Goal: Task Accomplishment & Management: Manage account settings

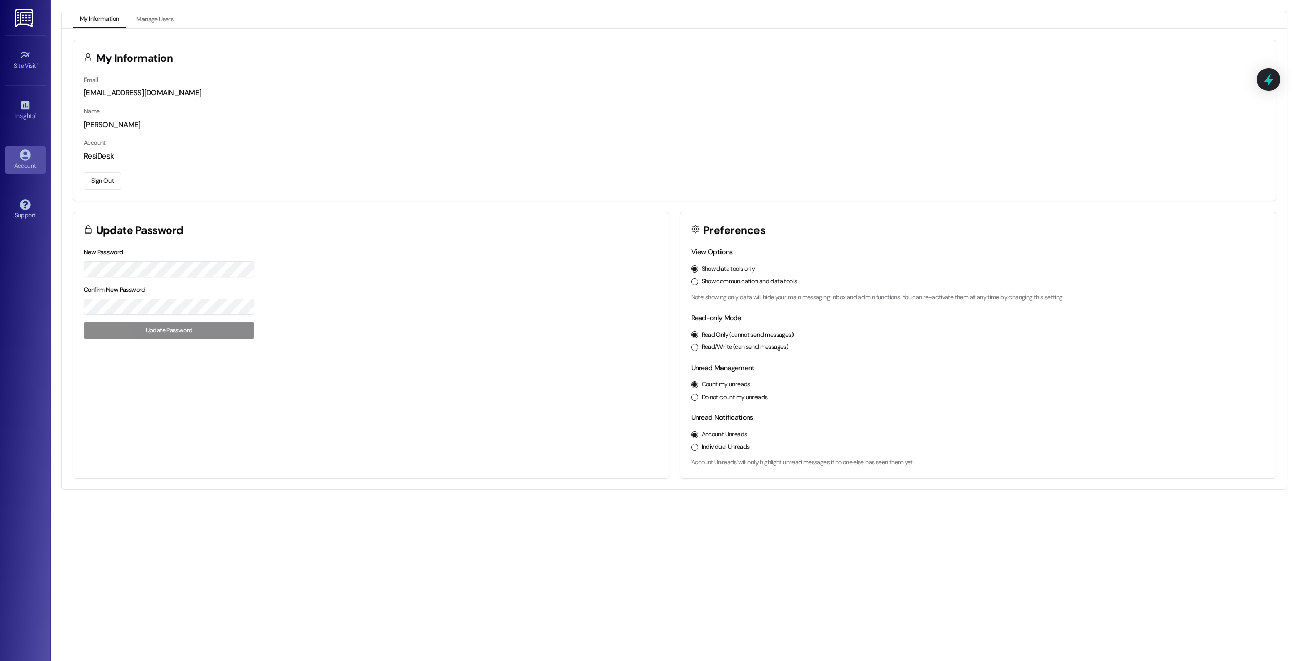
click at [718, 282] on label "Show communication and data tools" at bounding box center [748, 281] width 95 height 9
click at [698, 282] on button "Show communication and data tools" at bounding box center [694, 281] width 7 height 7
click at [23, 260] on icon at bounding box center [25, 254] width 11 height 11
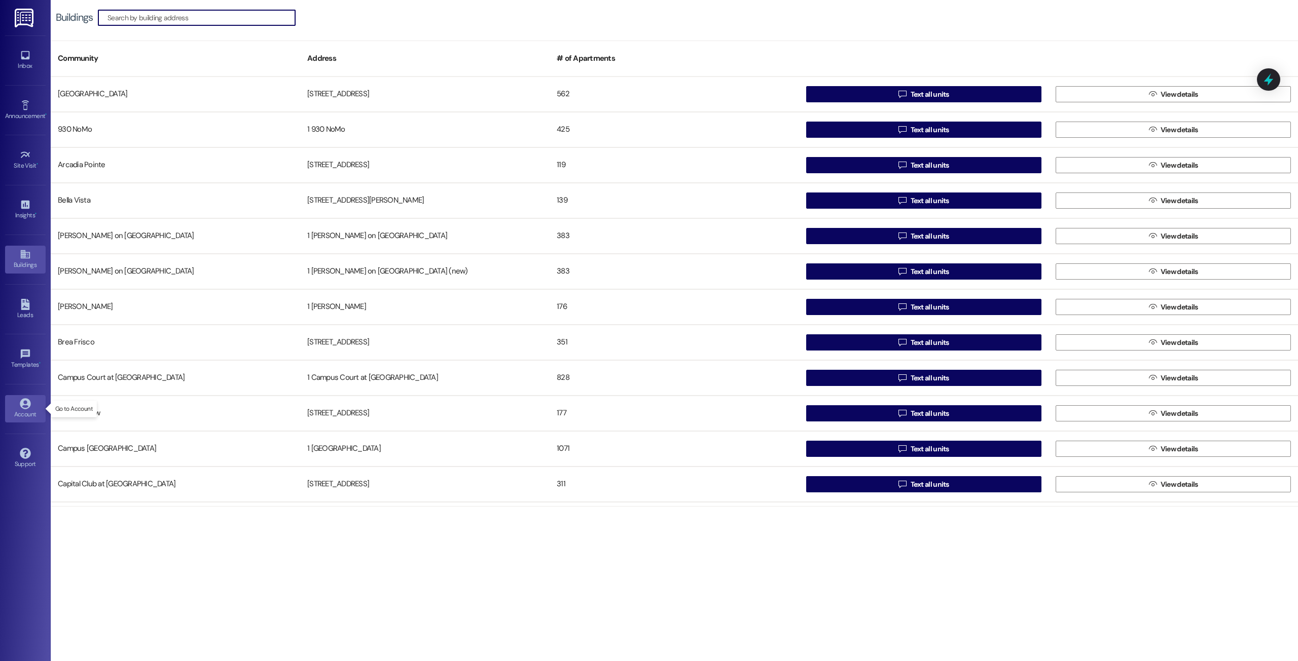
click at [25, 404] on icon at bounding box center [25, 403] width 11 height 11
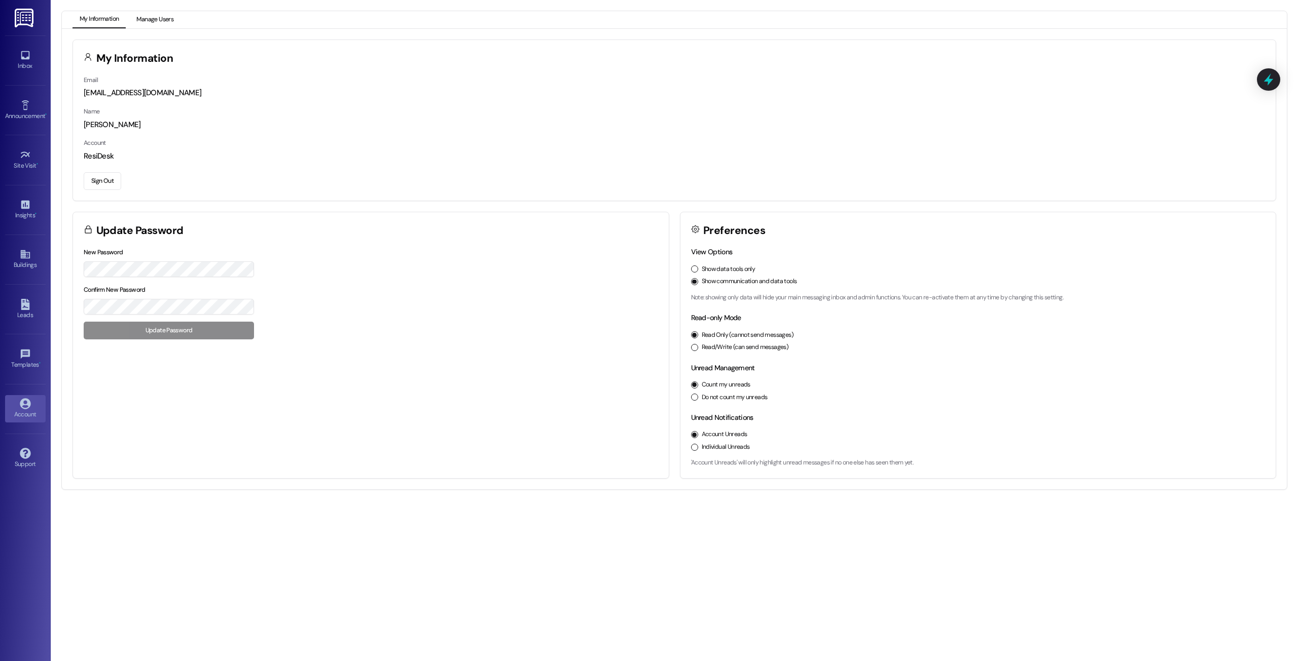
click at [141, 26] on button "Manage Users" at bounding box center [154, 19] width 51 height 17
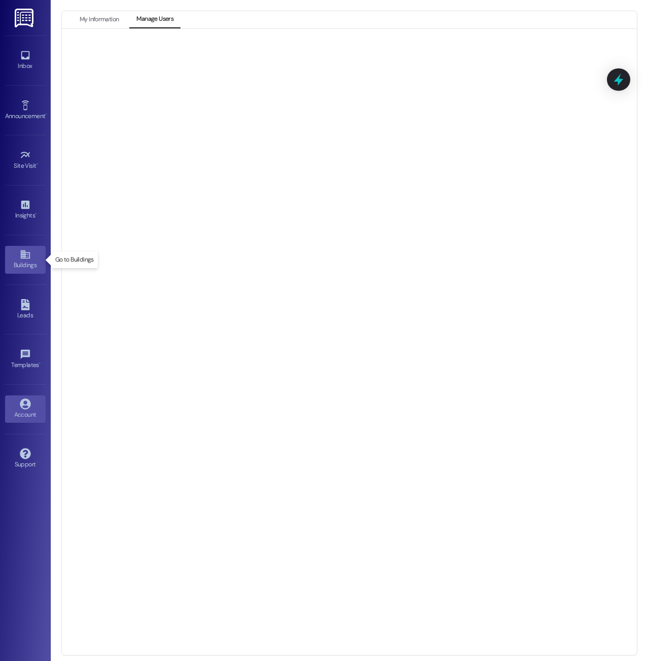
click at [32, 260] on link "Buildings" at bounding box center [25, 259] width 41 height 27
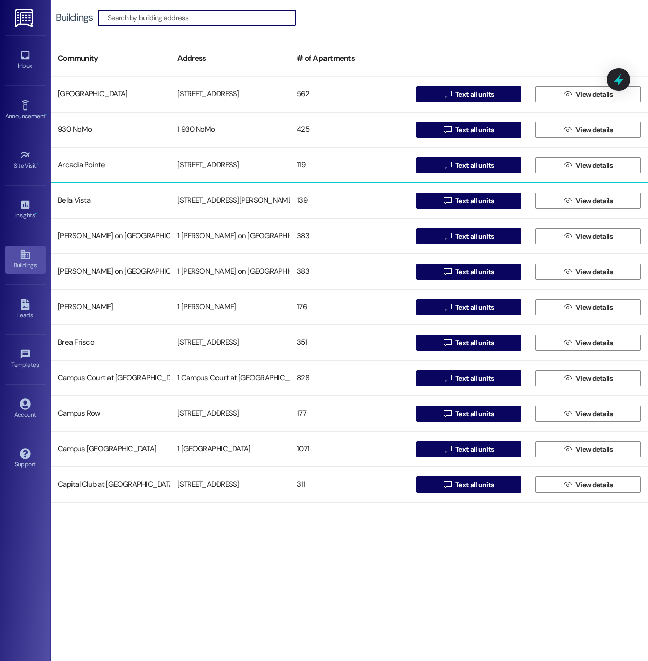
click at [69, 165] on div "Arcadia Pointe" at bounding box center [111, 165] width 120 height 20
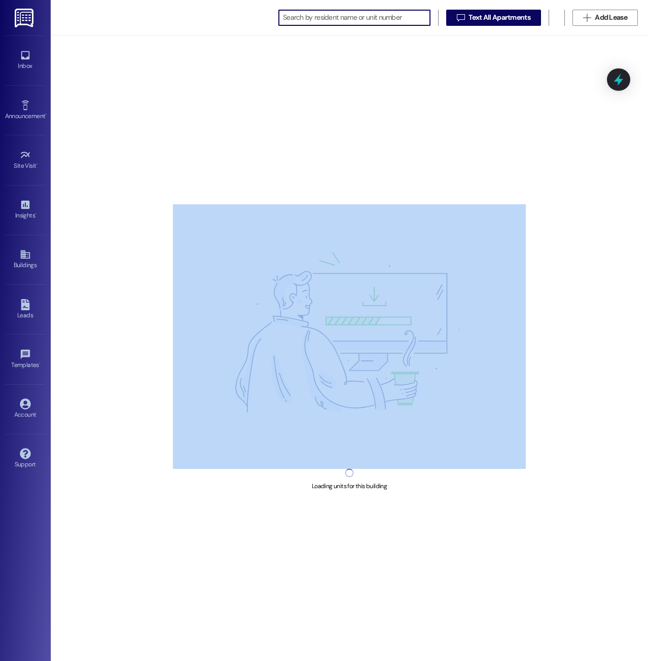
click at [69, 165] on div "Loading units for this building" at bounding box center [349, 347] width 597 height 625
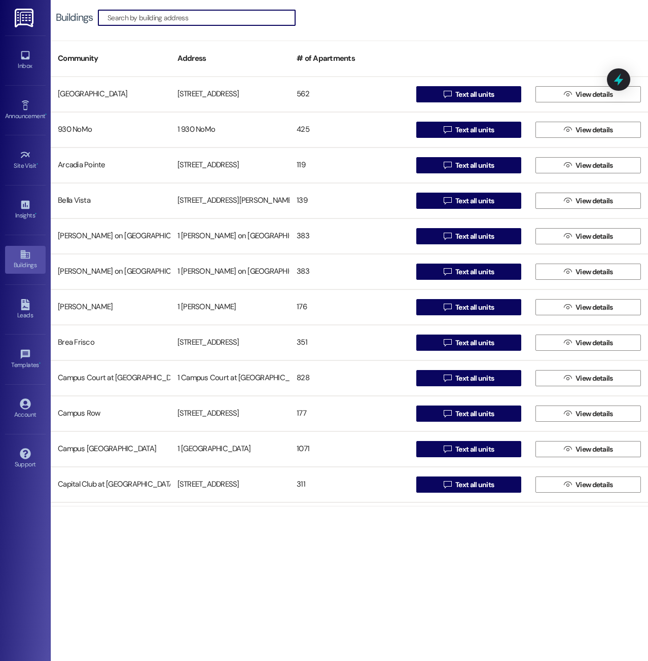
click at [162, 22] on input at bounding box center [201, 18] width 188 height 14
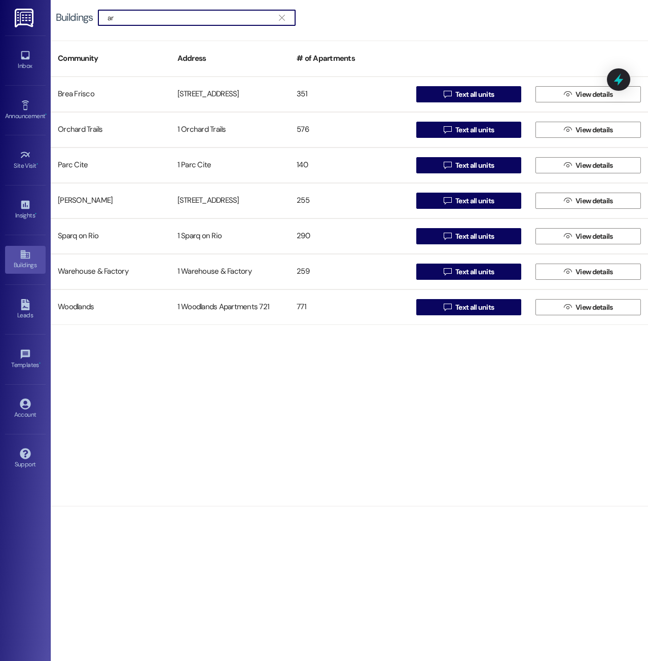
type input "a"
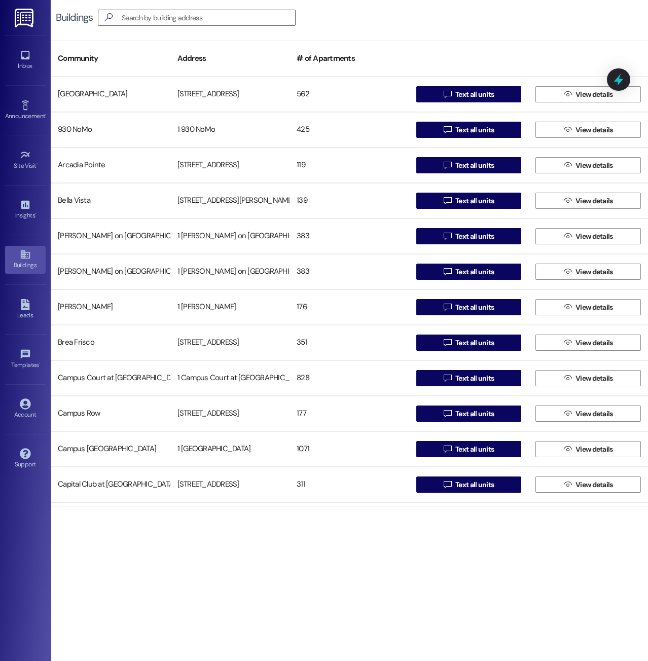
click at [81, 60] on div "Community" at bounding box center [111, 58] width 120 height 25
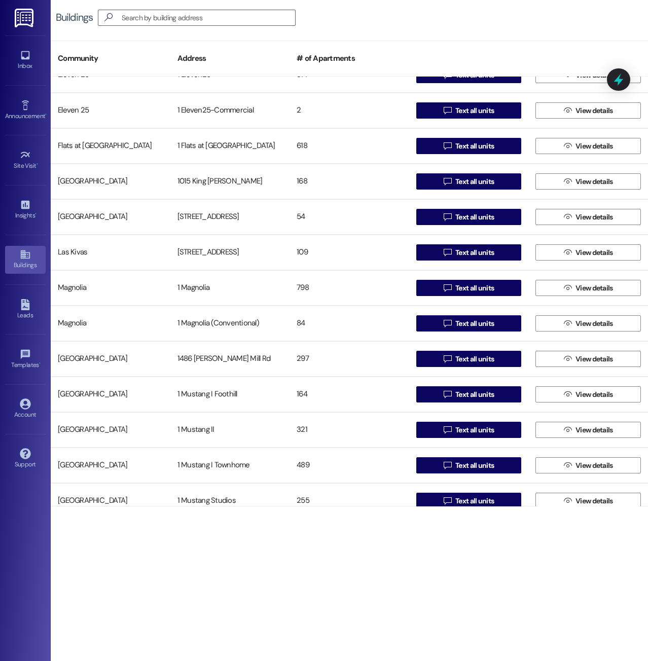
scroll to position [608, 0]
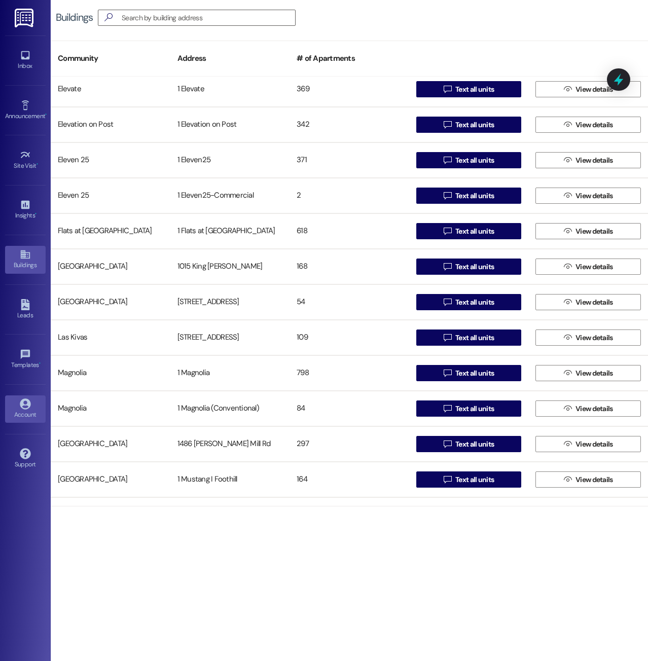
click at [22, 410] on div "Account" at bounding box center [25, 415] width 51 height 10
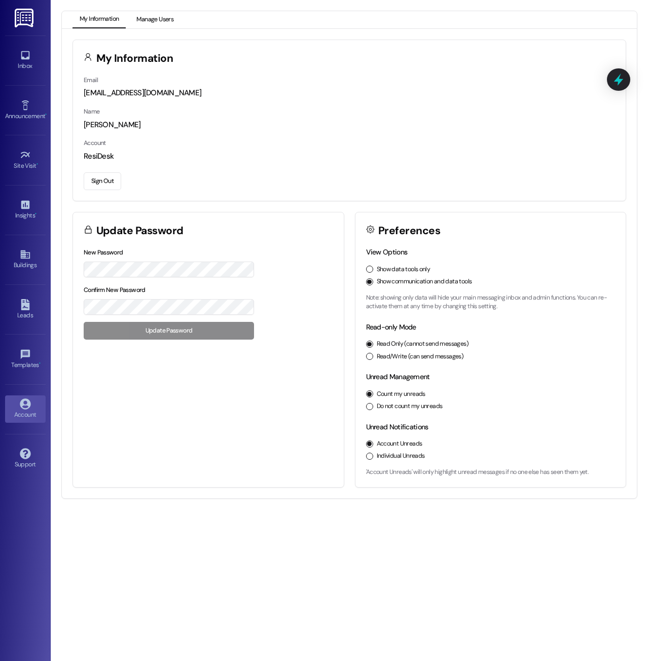
click at [156, 20] on button "Manage Users" at bounding box center [154, 19] width 51 height 17
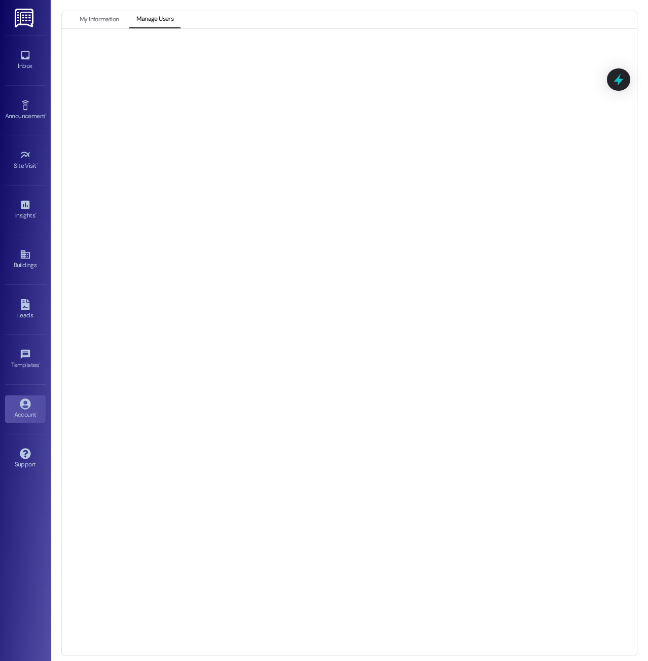
click at [31, 438] on div "Support Go to Support" at bounding box center [25, 459] width 41 height 50
click at [27, 412] on div "Account" at bounding box center [25, 415] width 51 height 10
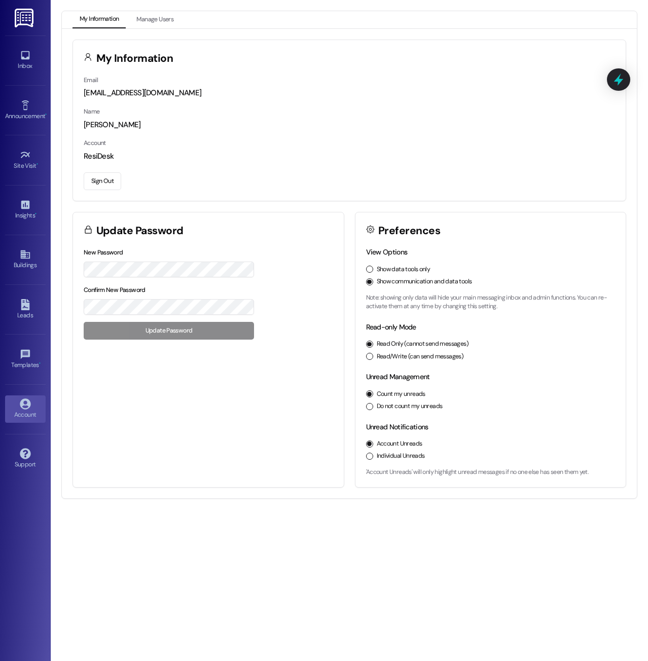
click at [105, 180] on button "Sign Out" at bounding box center [103, 181] width 38 height 18
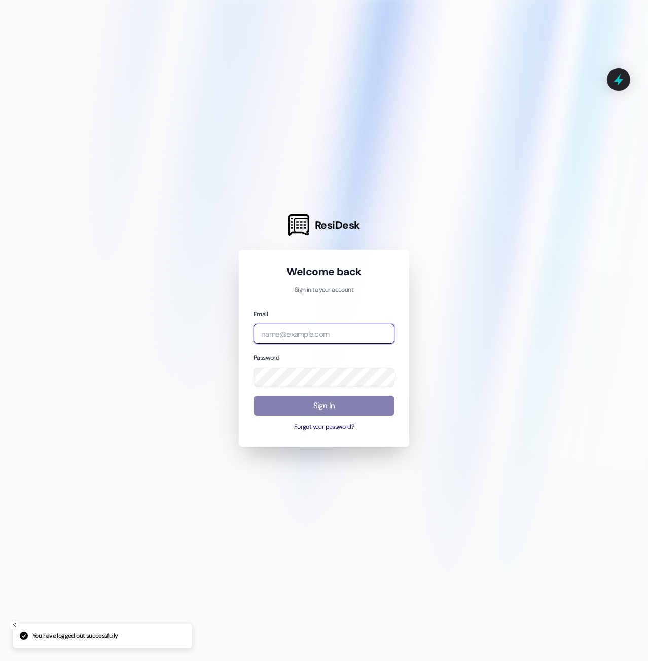
click at [274, 334] on input "email" at bounding box center [323, 334] width 141 height 20
click at [349, 253] on div "Welcome back Sign in to your account Email ass Password Sign In Forgot your pas…" at bounding box center [324, 348] width 170 height 197
click at [335, 332] on input "ass" at bounding box center [323, 334] width 141 height 20
type input "[EMAIL_ADDRESS][DOMAIN_NAME]"
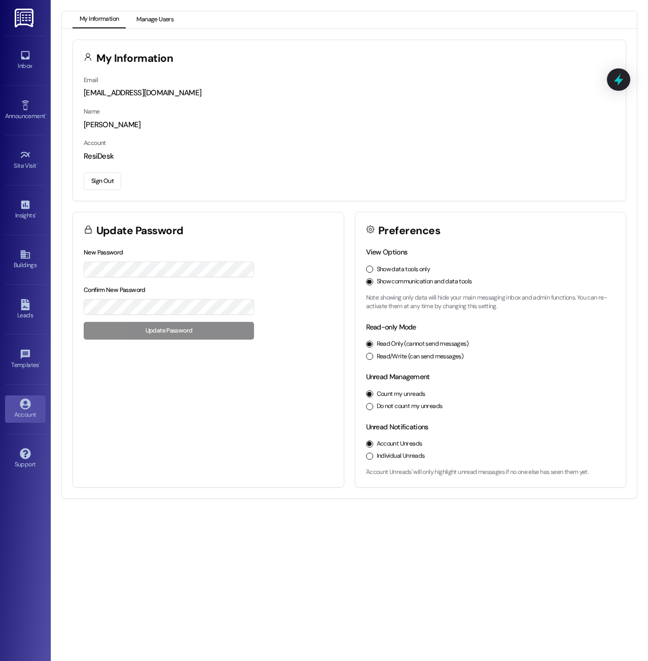
click at [168, 21] on button "Manage Users" at bounding box center [154, 19] width 51 height 17
